Goal: Information Seeking & Learning: Learn about a topic

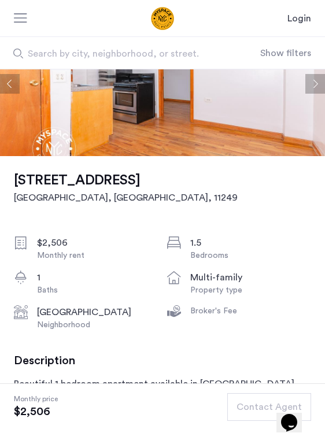
scroll to position [116, 0]
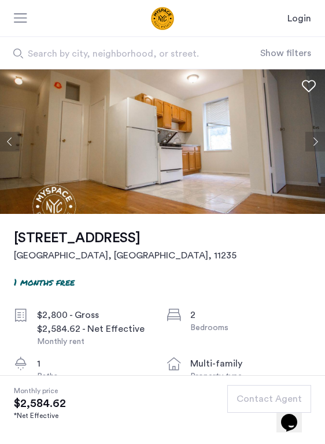
click at [305, 151] on button "Next apartment" at bounding box center [315, 142] width 20 height 20
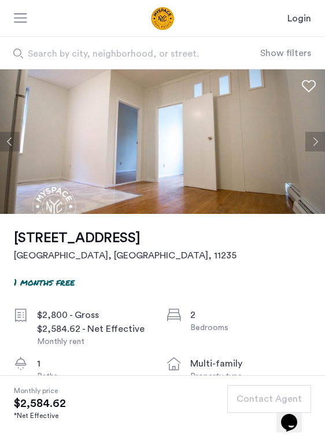
click at [305, 151] on button "Next apartment" at bounding box center [315, 142] width 20 height 20
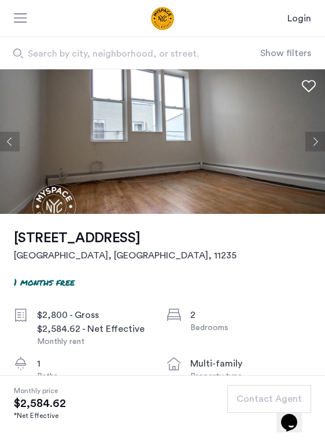
click at [305, 151] on button "Next apartment" at bounding box center [315, 142] width 20 height 20
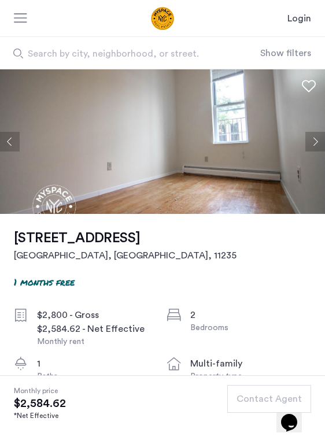
click at [305, 151] on button "Next apartment" at bounding box center [315, 142] width 20 height 20
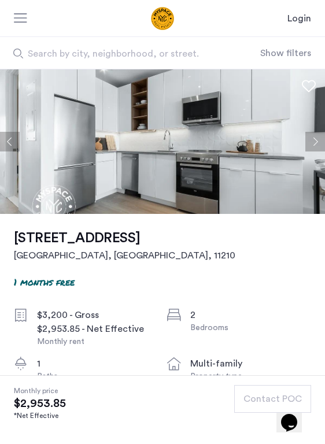
scroll to position [289, 0]
